Goal: Task Accomplishment & Management: Manage account settings

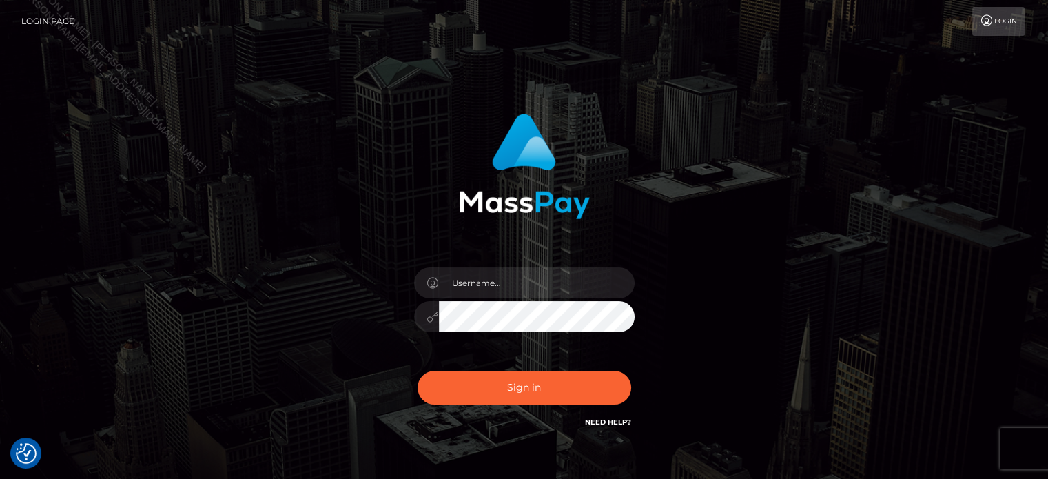
click at [756, 249] on div "Sign in" at bounding box center [525, 278] width 786 height 351
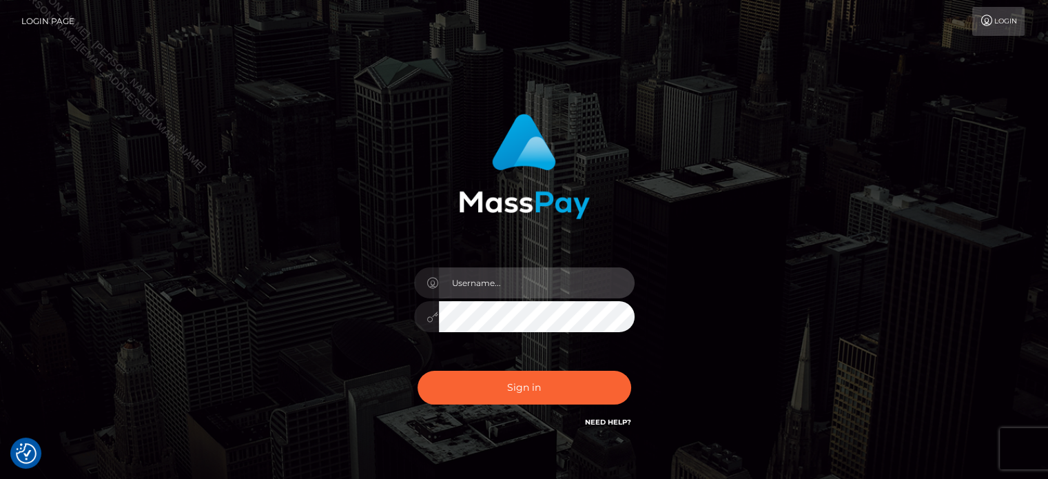
click at [573, 276] on input "text" at bounding box center [537, 282] width 196 height 31
type input "Edward"
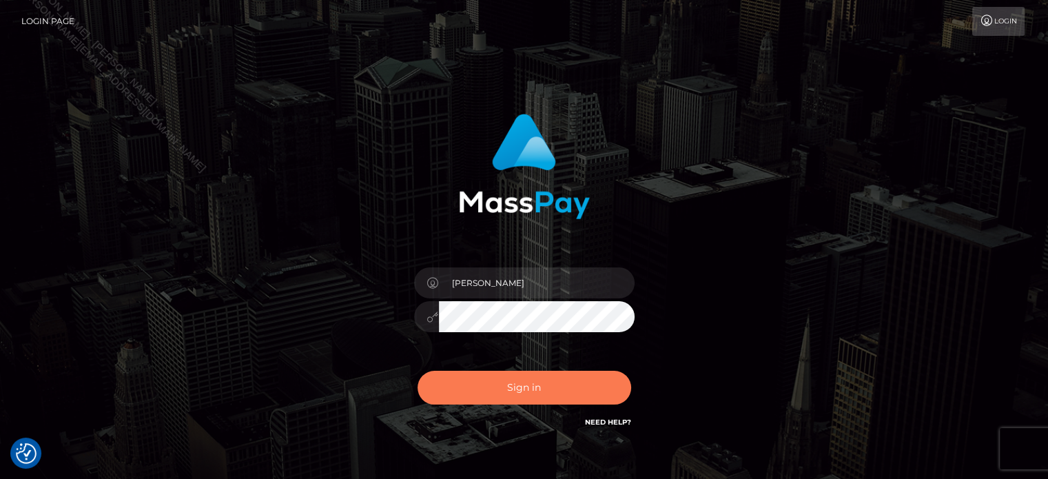
click at [551, 399] on button "Sign in" at bounding box center [525, 388] width 214 height 34
